Goal: Check status: Check status

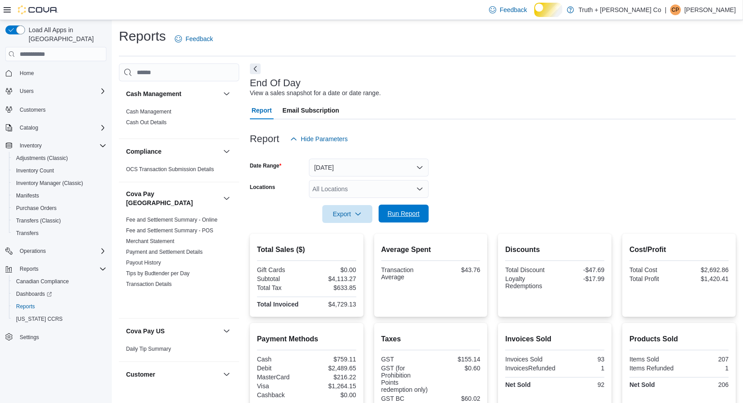
scroll to position [948, 0]
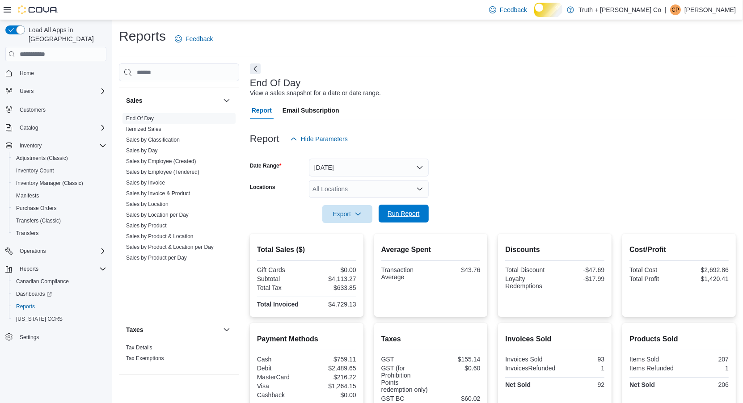
click at [405, 218] on span "Run Report" at bounding box center [403, 213] width 32 height 9
click at [180, 197] on link "Sales by Invoice & Product" at bounding box center [158, 193] width 64 height 6
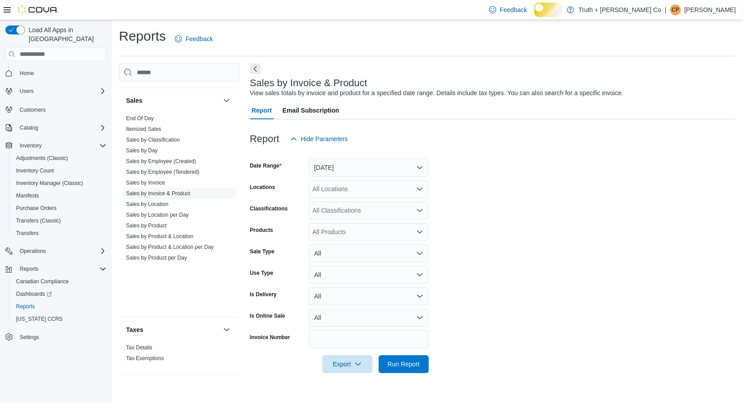
scroll to position [6, 0]
click at [254, 69] on button "Next" at bounding box center [255, 68] width 11 height 11
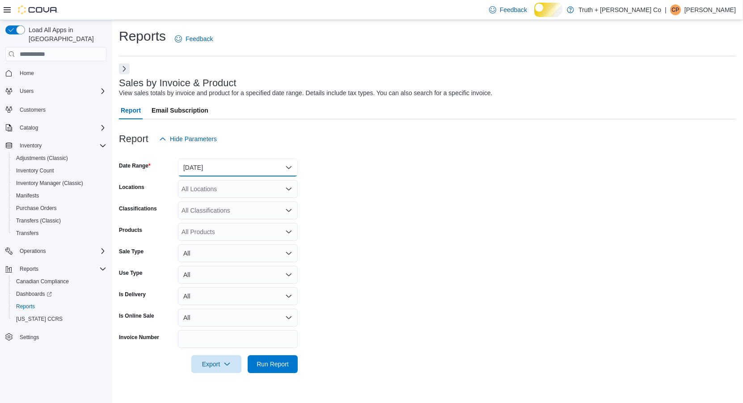
click at [287, 173] on button "[DATE]" at bounding box center [238, 168] width 120 height 18
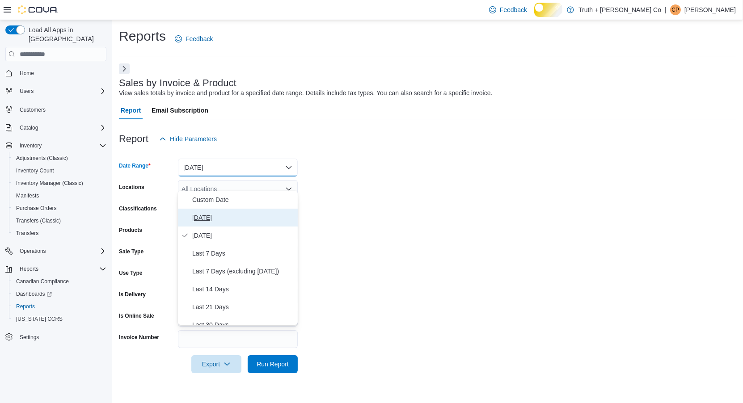
click at [215, 220] on span "[DATE]" at bounding box center [243, 217] width 102 height 11
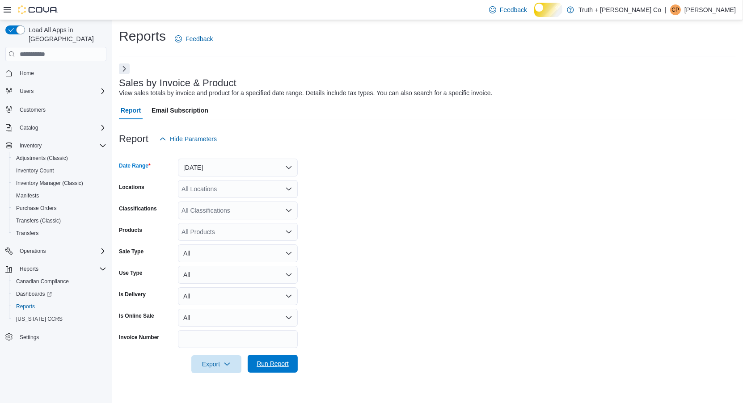
click at [265, 368] on span "Run Report" at bounding box center [272, 363] width 32 height 9
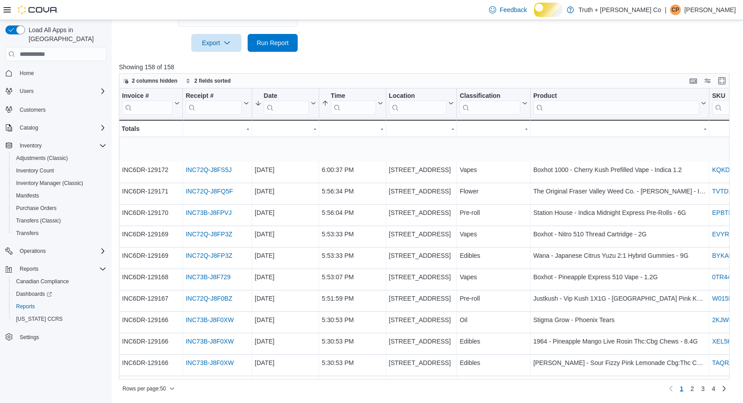
scroll to position [344, 0]
click at [525, 106] on icon at bounding box center [523, 103] width 7 height 5
click at [495, 168] on span "Sort A-Z" at bounding box center [486, 171] width 18 height 7
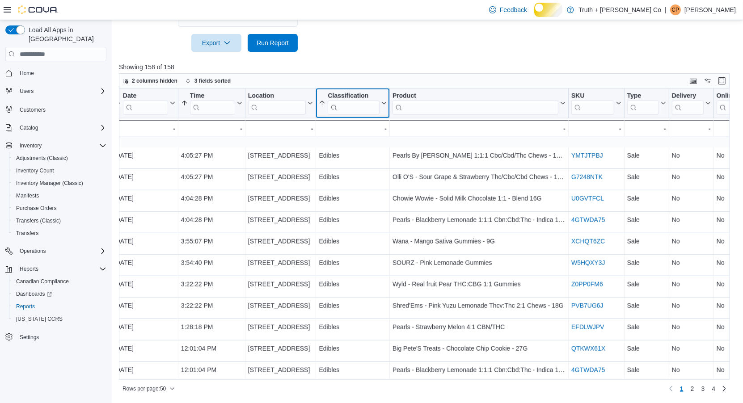
scroll to position [856, 141]
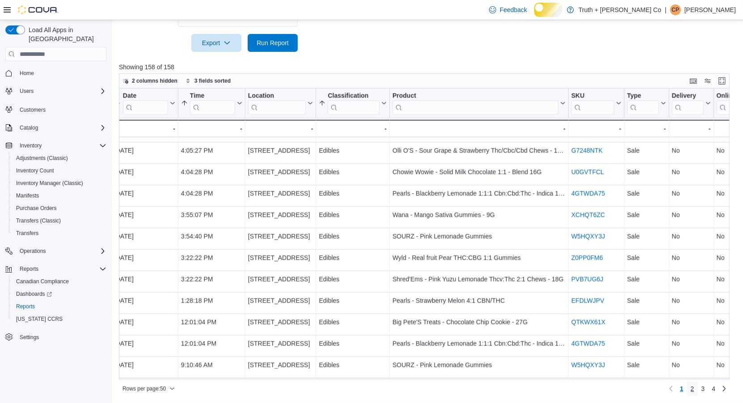
click at [690, 391] on span "2" at bounding box center [692, 388] width 4 height 9
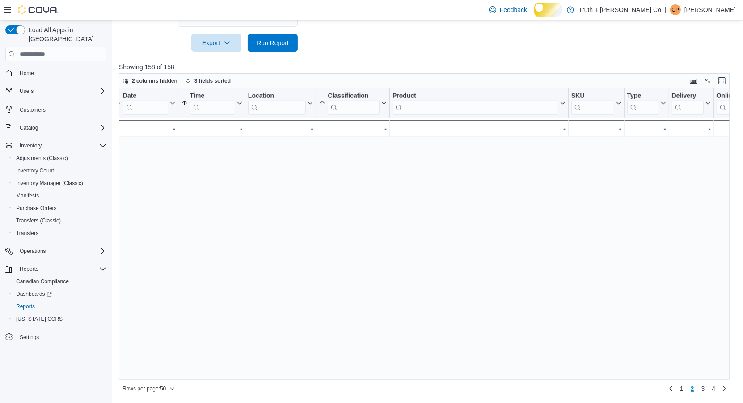
scroll to position [0, 0]
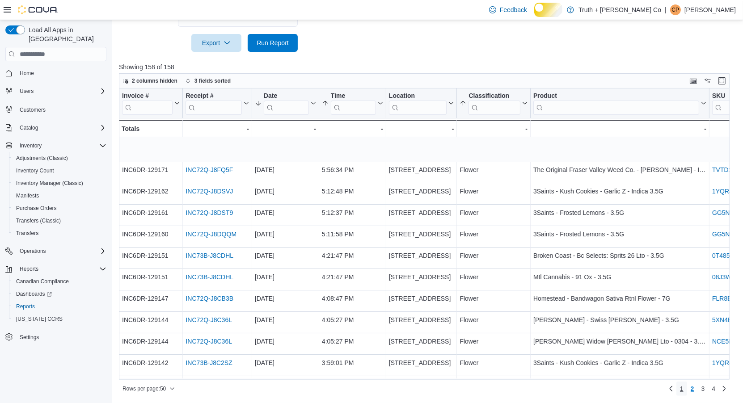
click at [680, 387] on span "1" at bounding box center [682, 388] width 4 height 9
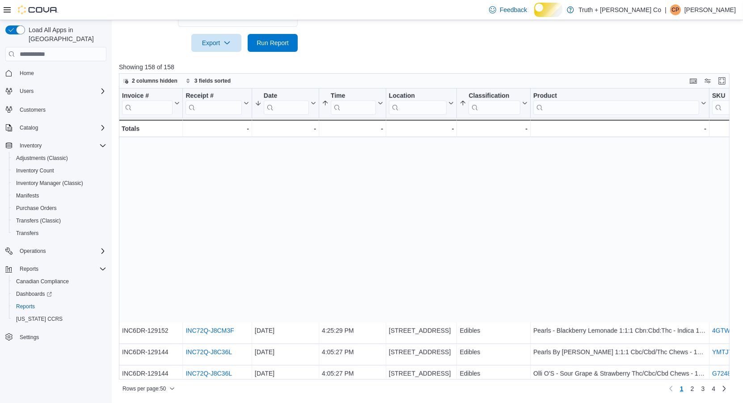
scroll to position [856, 0]
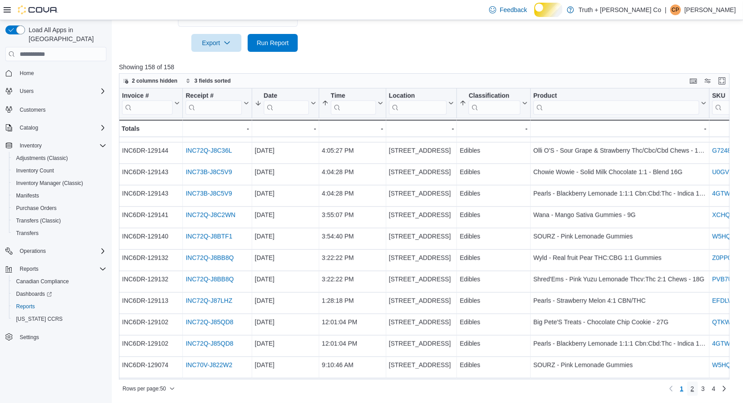
click at [690, 389] on span "2" at bounding box center [692, 388] width 4 height 9
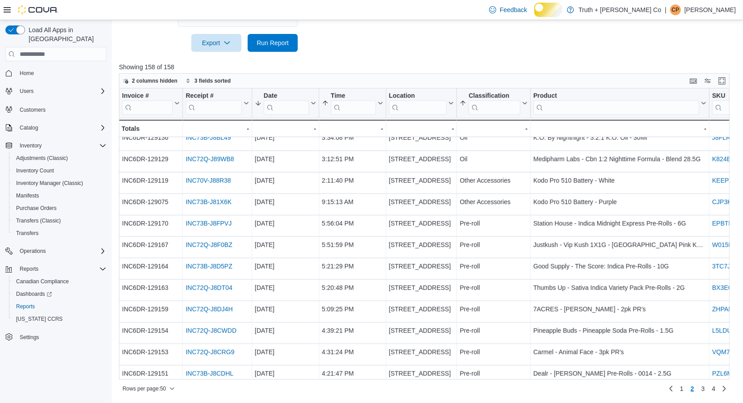
scroll to position [0, 0]
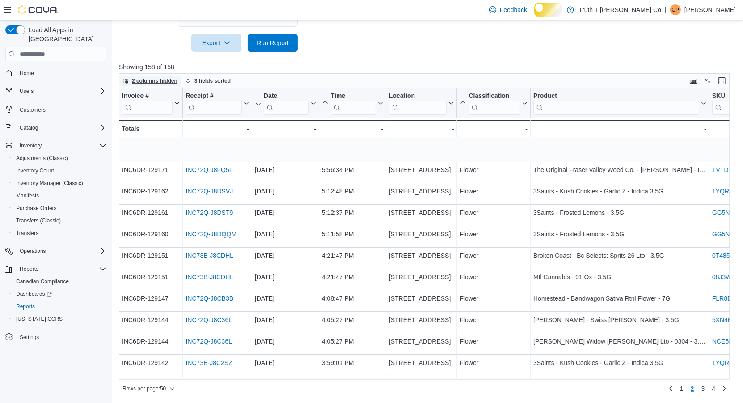
click at [177, 84] on span "2 columns hidden" at bounding box center [155, 80] width 46 height 7
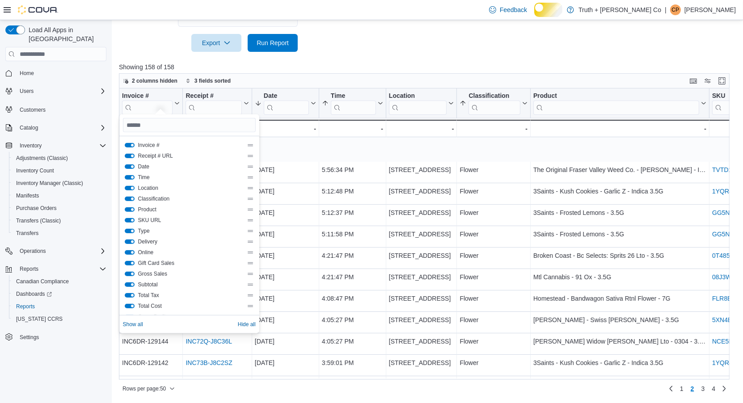
click at [129, 186] on button "Location" at bounding box center [130, 188] width 10 height 4
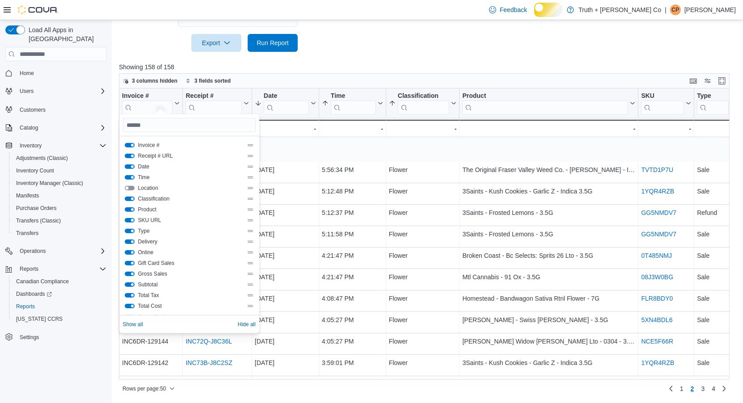
click at [129, 223] on button "SKU URL" at bounding box center [130, 220] width 10 height 4
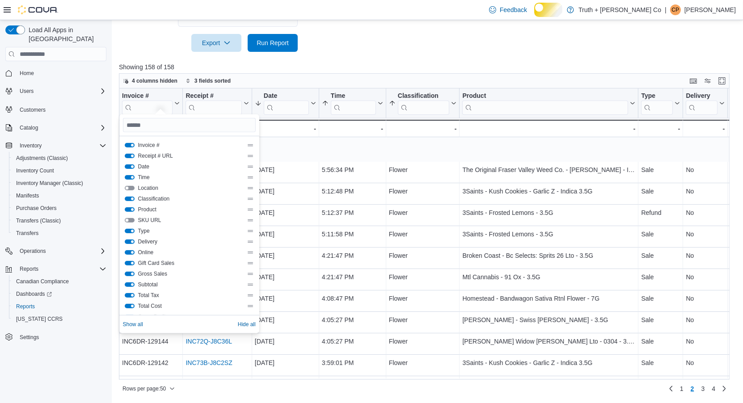
click at [499, 65] on p "Showing 158 of 158" at bounding box center [427, 67] width 617 height 9
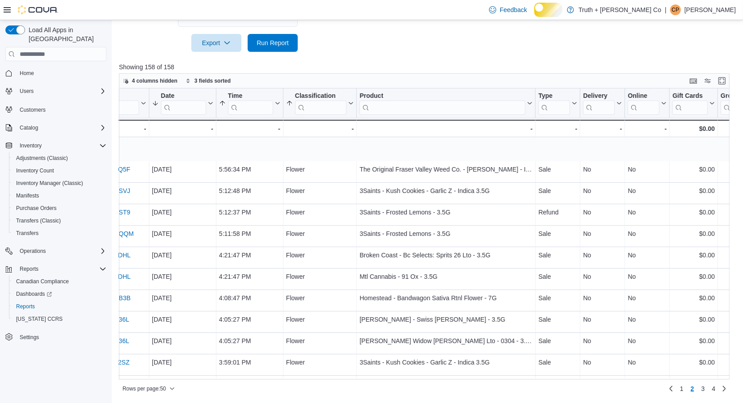
scroll to position [0, 0]
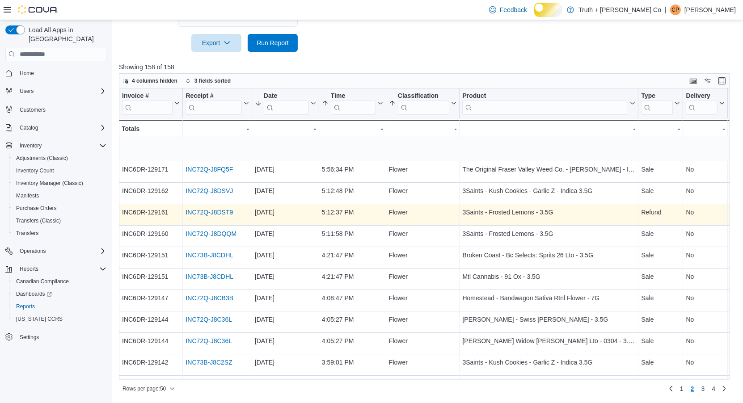
click at [214, 216] on link "INC72Q-J8DST9" at bounding box center [208, 212] width 47 height 7
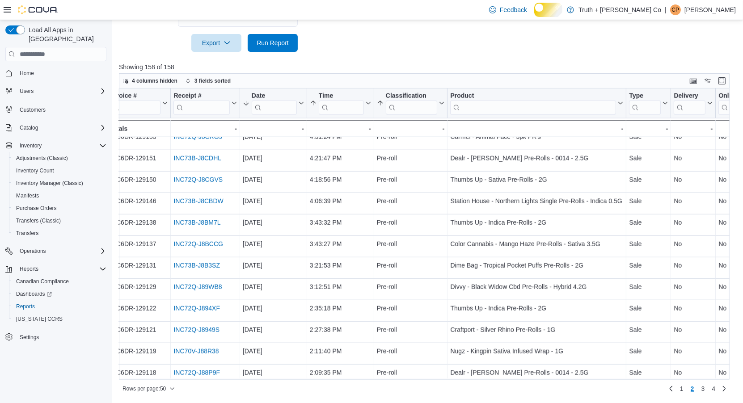
scroll to position [856, 12]
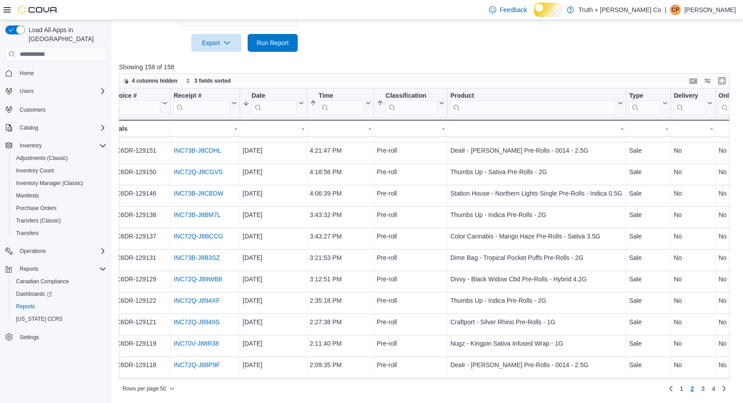
click at [476, 115] on input "search" at bounding box center [533, 108] width 166 height 14
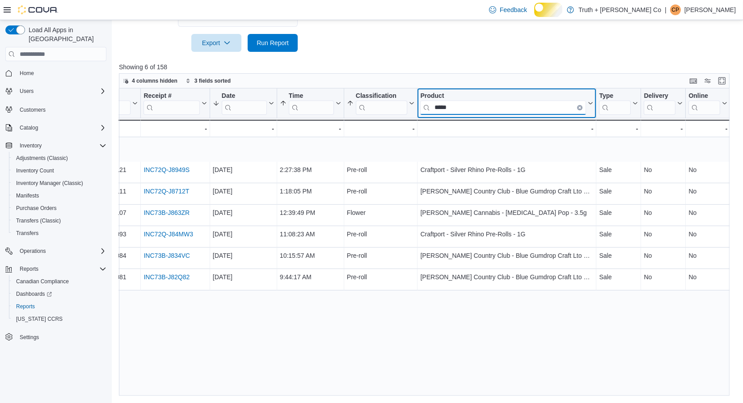
scroll to position [0, 0]
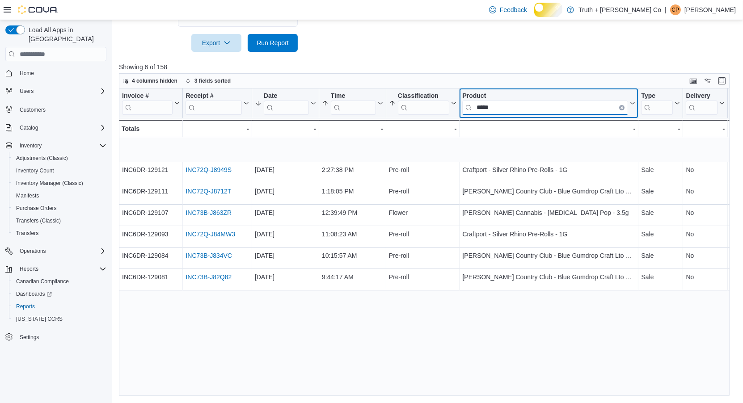
type input "*****"
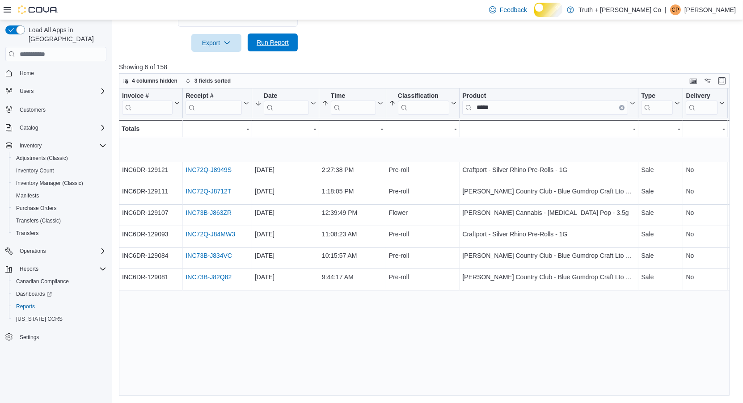
click at [285, 38] on span "Run Report" at bounding box center [272, 42] width 32 height 9
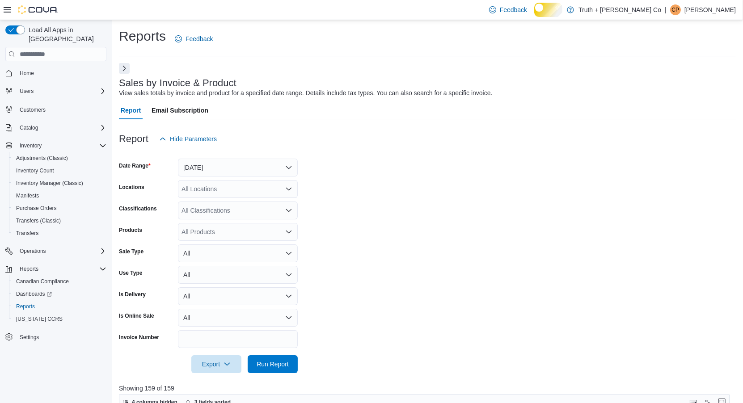
click at [124, 73] on button "Next" at bounding box center [124, 68] width 11 height 11
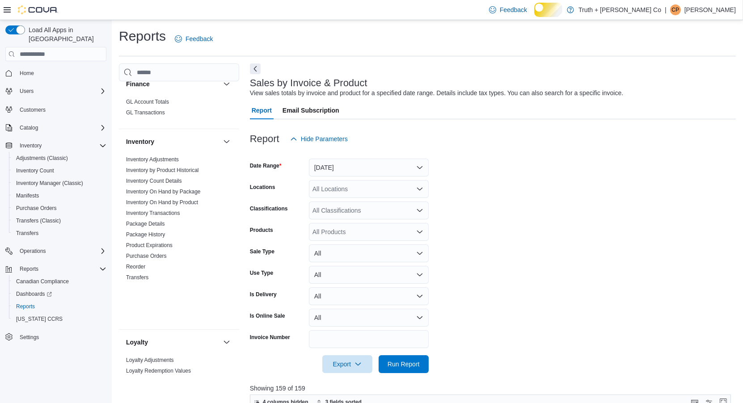
scroll to position [948, 0]
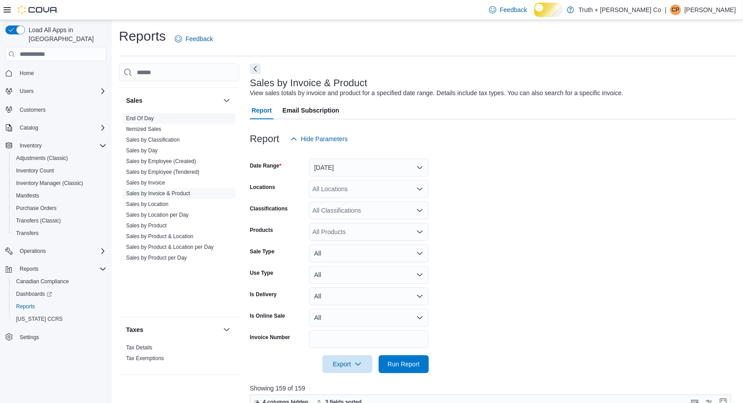
click at [143, 122] on link "End Of Day" at bounding box center [140, 118] width 28 height 6
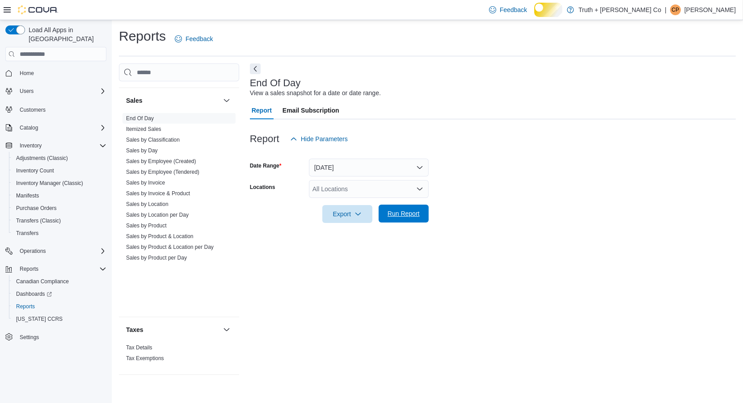
click at [399, 218] on span "Run Report" at bounding box center [403, 213] width 32 height 9
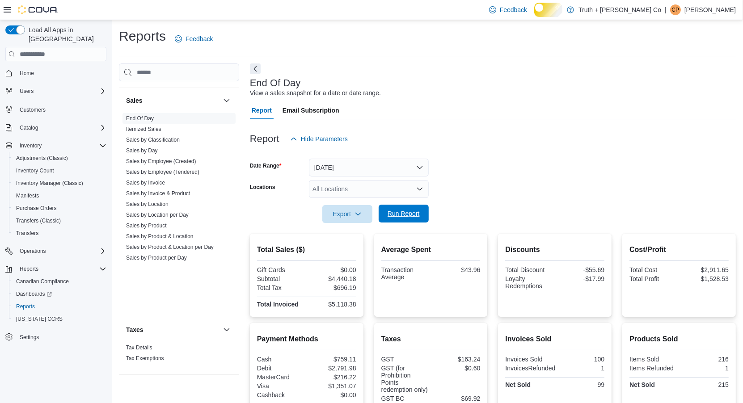
click at [402, 218] on span "Run Report" at bounding box center [403, 213] width 32 height 9
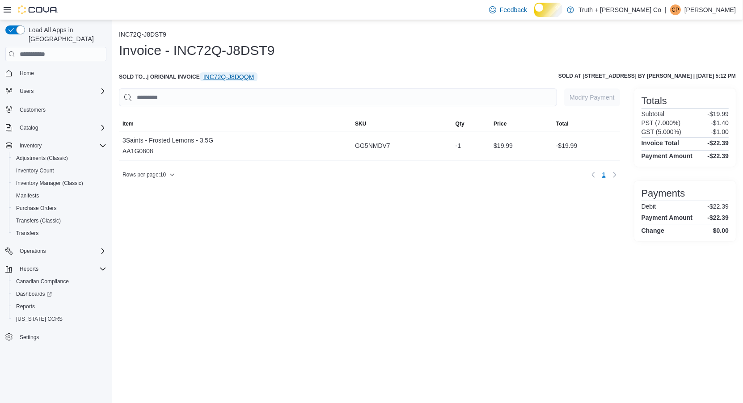
click at [254, 81] on span "INC72Q-J8DQQM" at bounding box center [228, 76] width 51 height 9
